Goal: Check status: Check status

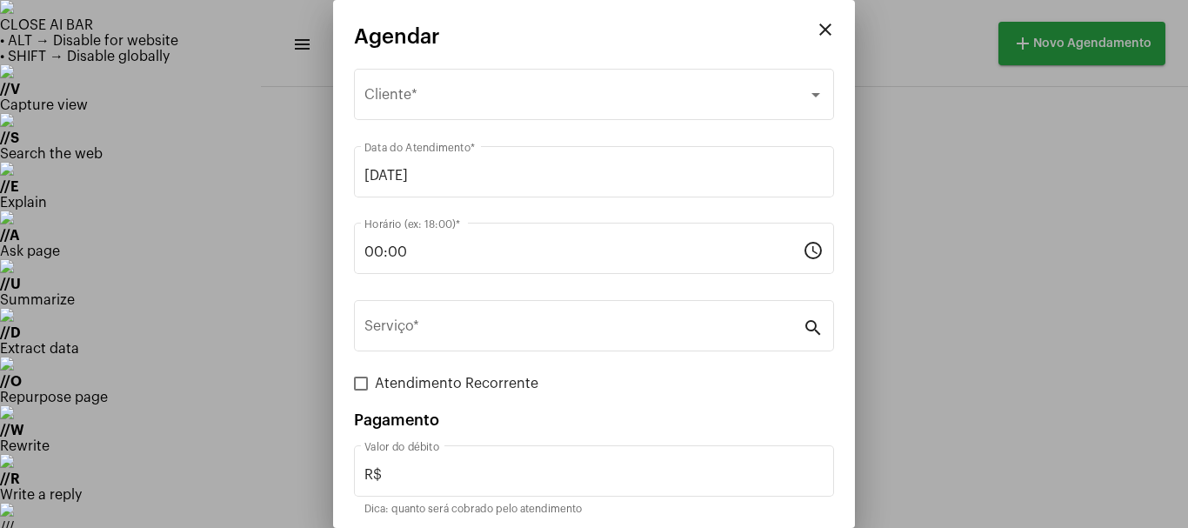
click at [919, 272] on div at bounding box center [594, 264] width 1188 height 528
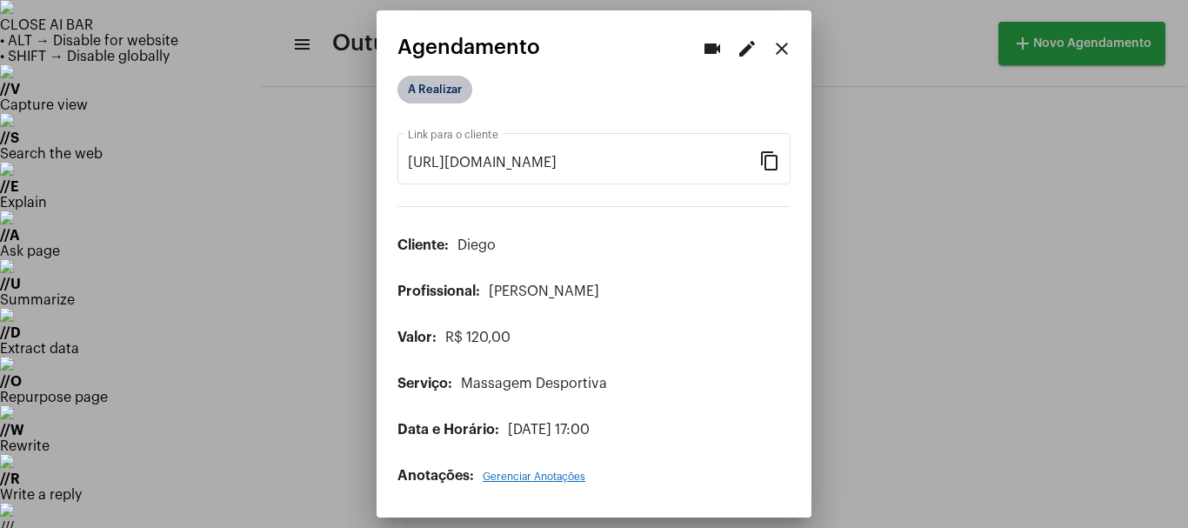
click at [420, 80] on mat-chip "A Realizar" at bounding box center [435, 90] width 75 height 28
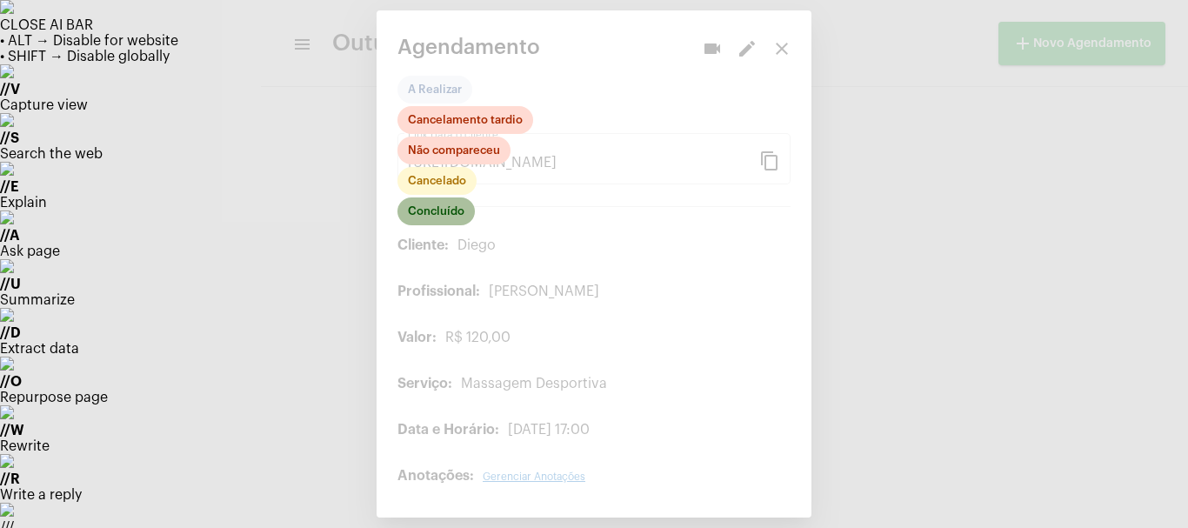
click at [437, 209] on mat-chip "Concluído" at bounding box center [436, 211] width 77 height 28
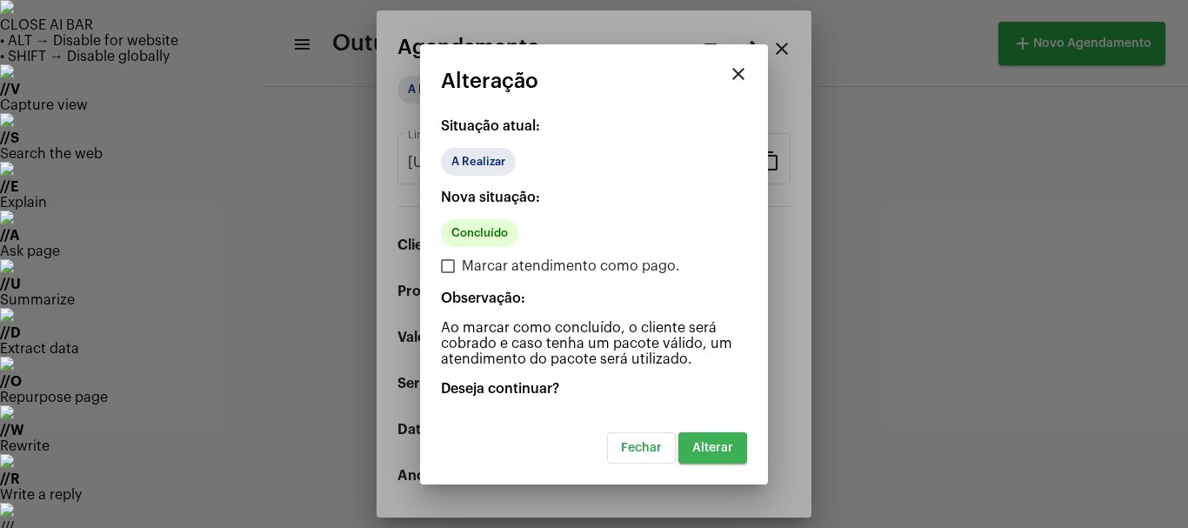
click at [724, 460] on button "Alterar" at bounding box center [713, 447] width 69 height 31
